Goal: Transaction & Acquisition: Purchase product/service

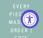
select select "3"
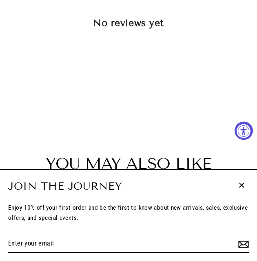
scroll to position [1101, 0]
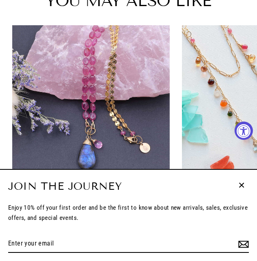
click at [43, 37] on icon "button" at bounding box center [241, 185] width 11 height 11
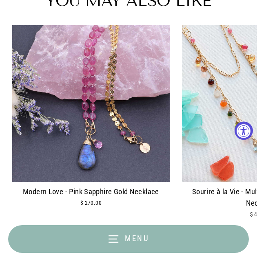
click at [43, 37] on button "Menu" at bounding box center [128, 239] width 241 height 28
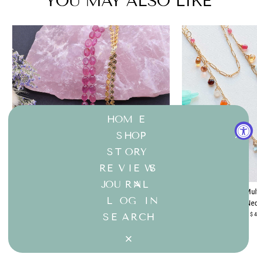
click at [43, 37] on button "SHOP Expand submenu" at bounding box center [128, 136] width 241 height 16
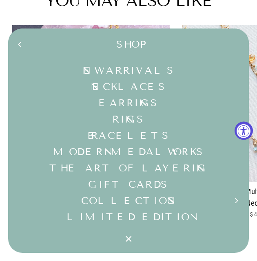
click at [43, 37] on link "Rings" at bounding box center [128, 119] width 241 height 16
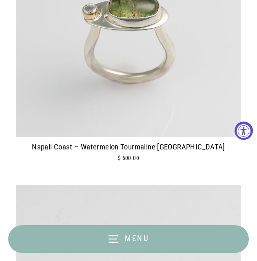
scroll to position [204, 0]
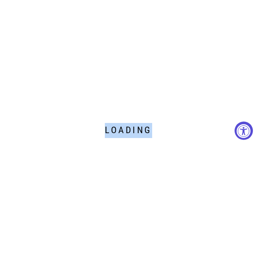
click at [116, 75] on div "Loading" at bounding box center [128, 130] width 257 height 261
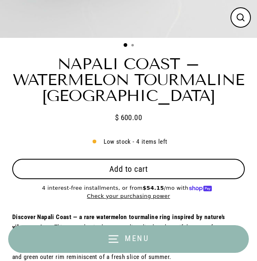
scroll to position [285, 0]
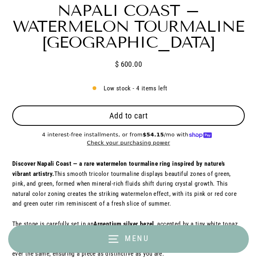
select select "3"
click at [153, 118] on button "Add to cart" at bounding box center [128, 116] width 232 height 20
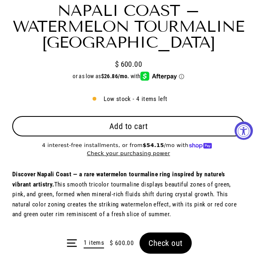
click at [163, 242] on form "Menu 1 items $ 600.00 Check out" at bounding box center [128, 243] width 257 height 36
click at [163, 241] on form "Menu 1 items $ 600.00 Check out" at bounding box center [128, 243] width 257 height 36
click at [177, 126] on button "Add to cart" at bounding box center [128, 126] width 232 height 20
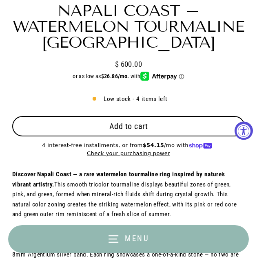
click at [155, 245] on button "Menu" at bounding box center [128, 239] width 241 height 28
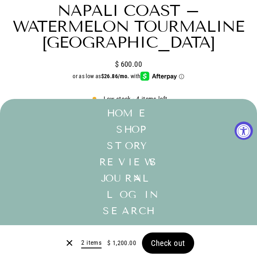
click at [155, 246] on form "Menu 2 items $ 1,200.00 Check out" at bounding box center [128, 243] width 257 height 36
click at [181, 243] on form "Menu 2 items $ 1,200.00 Check out" at bounding box center [128, 243] width 257 height 36
click at [152, 241] on span "Check out" at bounding box center [168, 243] width 34 height 10
click at [152, 240] on form "Menu 2 items $ 1,200.00 Check out" at bounding box center [128, 243] width 257 height 36
